Goal: Task Accomplishment & Management: Manage account settings

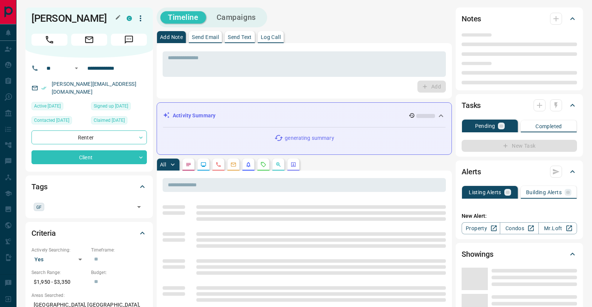
click at [80, 20] on h1 "Evelyn Villalobos" at bounding box center [73, 18] width 84 height 12
copy div "Evelyn Villalobos C"
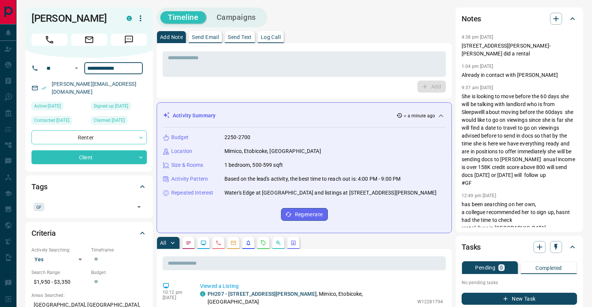
click at [98, 69] on input "**********" at bounding box center [113, 68] width 58 height 12
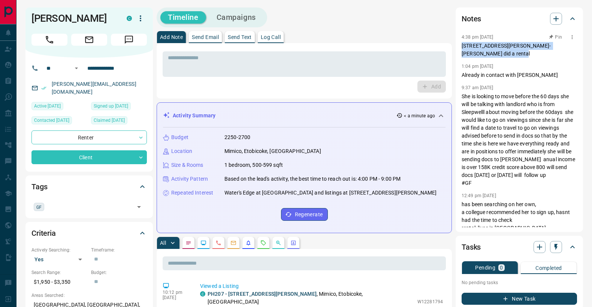
drag, startPoint x: 463, startPoint y: 46, endPoint x: 489, endPoint y: 56, distance: 28.2
click at [489, 56] on p "804 - 38 Annie Craig Drive, Etobicoke- jodi did a rental" at bounding box center [519, 50] width 115 height 16
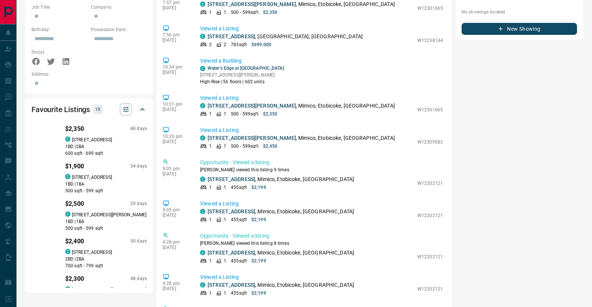
scroll to position [548, 0]
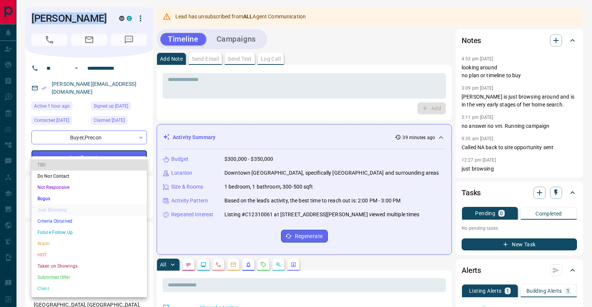
click at [68, 240] on li "Warm" at bounding box center [88, 243] width 115 height 11
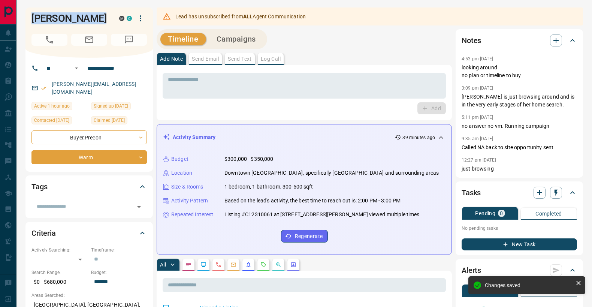
type input "*"
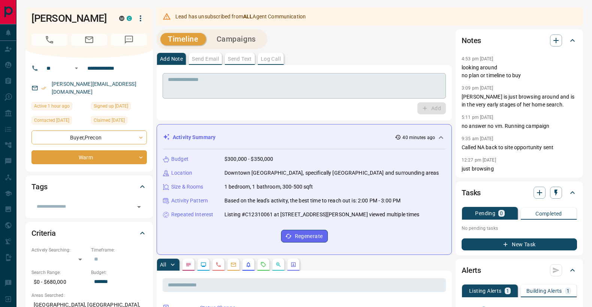
click at [187, 81] on textarea at bounding box center [304, 85] width 273 height 19
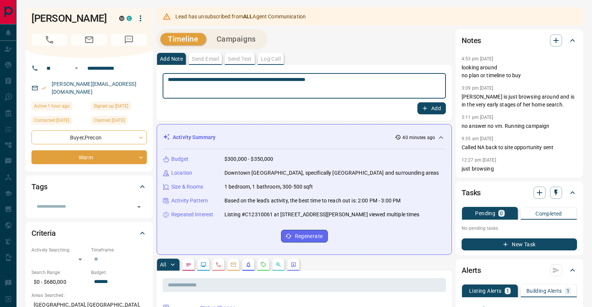
type textarea "**********"
drag, startPoint x: 421, startPoint y: 105, endPoint x: 433, endPoint y: 121, distance: 20.1
click at [421, 105] on icon "button" at bounding box center [424, 108] width 7 height 7
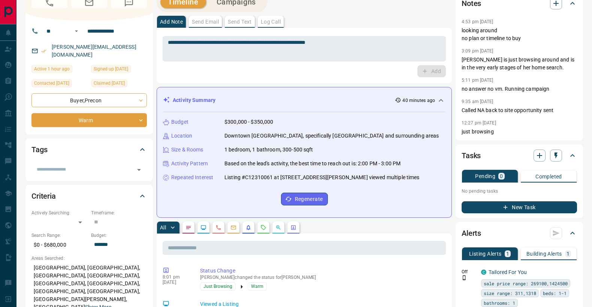
scroll to position [43, 0]
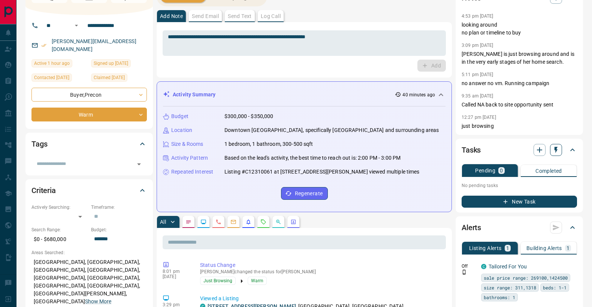
click at [560, 151] on button "button" at bounding box center [556, 150] width 12 height 12
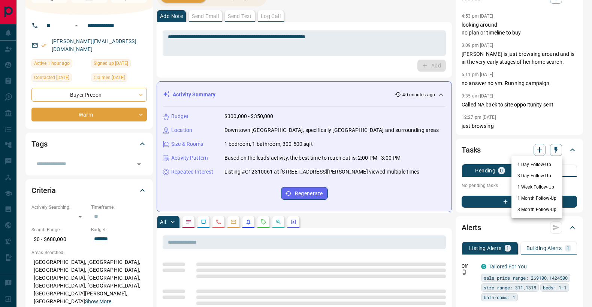
click at [536, 184] on li "1 Week Follow-Up" at bounding box center [536, 186] width 51 height 11
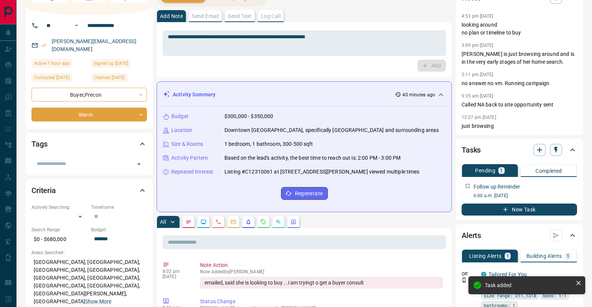
click at [556, 152] on icon "button" at bounding box center [555, 149] width 7 height 7
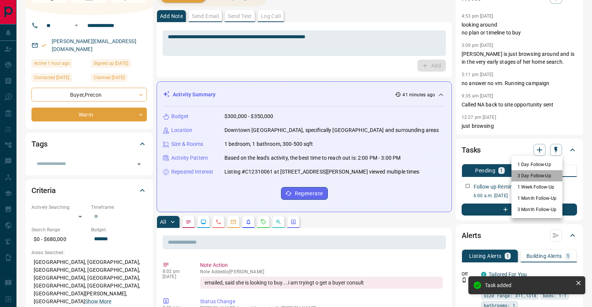
drag, startPoint x: 542, startPoint y: 172, endPoint x: 554, endPoint y: 158, distance: 17.8
click at [542, 172] on li "3 Day Follow-Up" at bounding box center [536, 175] width 51 height 11
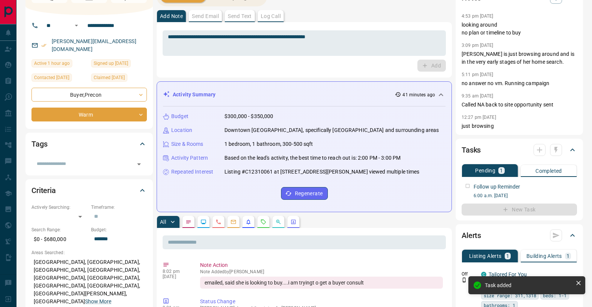
click at [556, 152] on div at bounding box center [547, 150] width 28 height 12
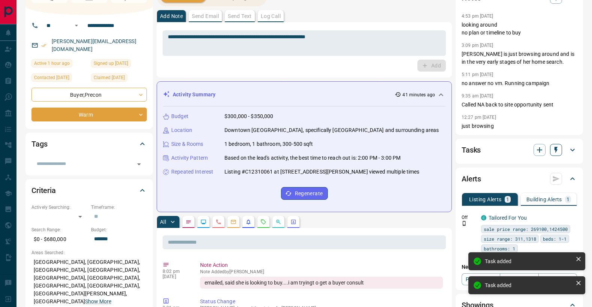
click at [562, 147] on button "button" at bounding box center [556, 150] width 12 height 12
drag, startPoint x: 525, startPoint y: 197, endPoint x: 346, endPoint y: 166, distance: 182.2
click at [524, 197] on li "1 Month Follow-Up" at bounding box center [536, 198] width 51 height 11
click at [78, 160] on input "text" at bounding box center [83, 164] width 99 height 8
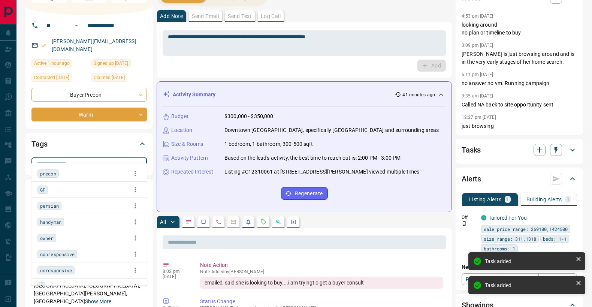
type input "*"
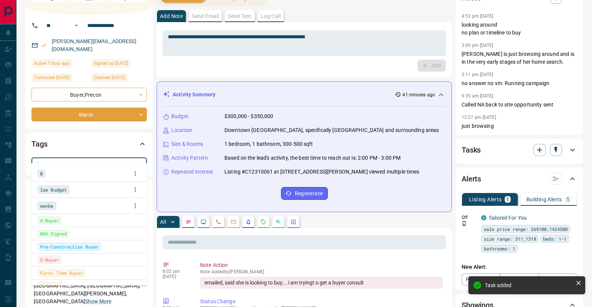
click at [40, 171] on span "B" at bounding box center [41, 173] width 3 height 7
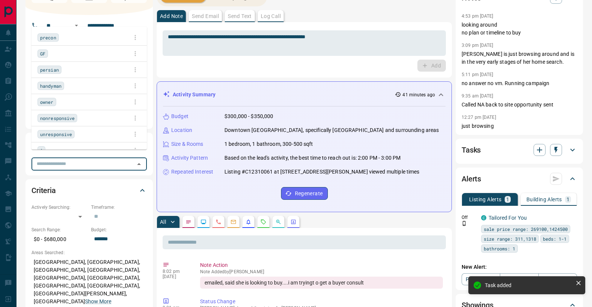
scroll to position [0, 0]
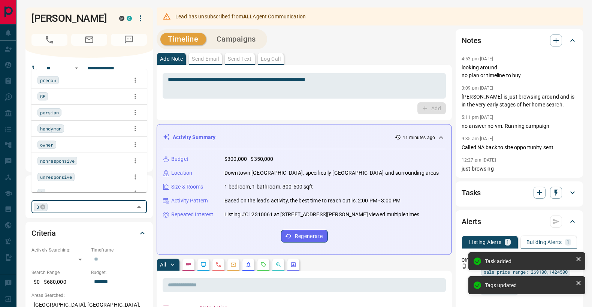
drag, startPoint x: 211, startPoint y: 114, endPoint x: 174, endPoint y: 105, distance: 37.7
click at [210, 114] on div "Add" at bounding box center [304, 108] width 283 height 12
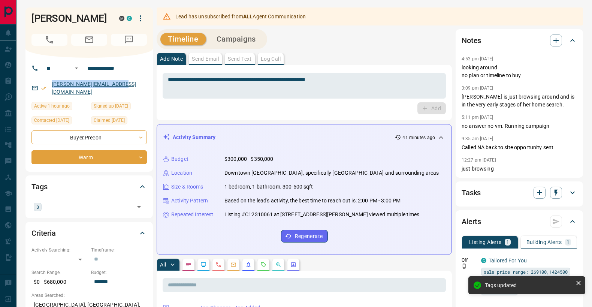
copy link "[PERSON_NAME][EMAIL_ADDRESS][DOMAIN_NAME]"
drag, startPoint x: 98, startPoint y: 84, endPoint x: 85, endPoint y: 15, distance: 70.6
